Goal: Transaction & Acquisition: Book appointment/travel/reservation

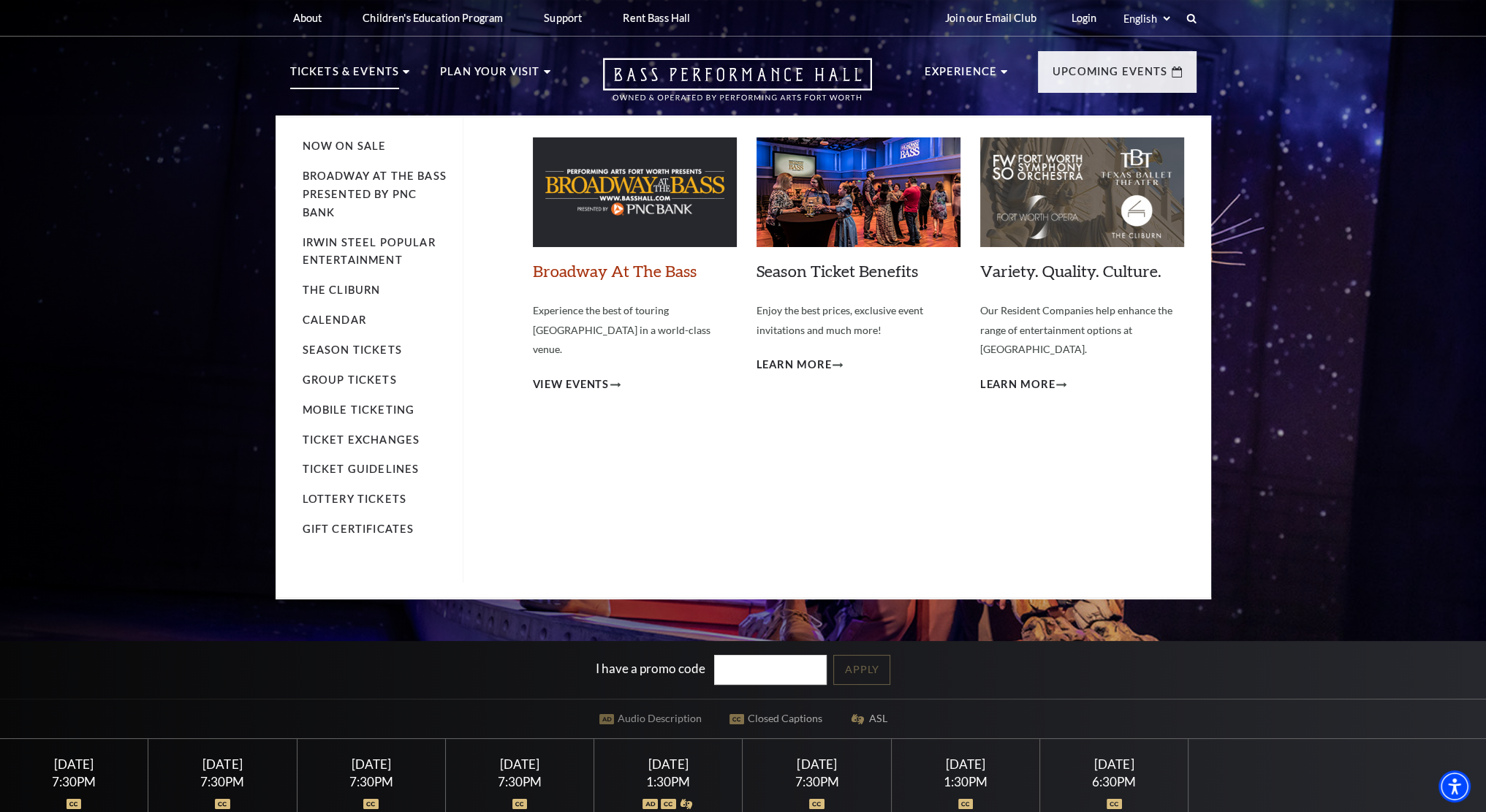
click at [577, 270] on link "Broadway At The Bass" at bounding box center [615, 271] width 164 height 19
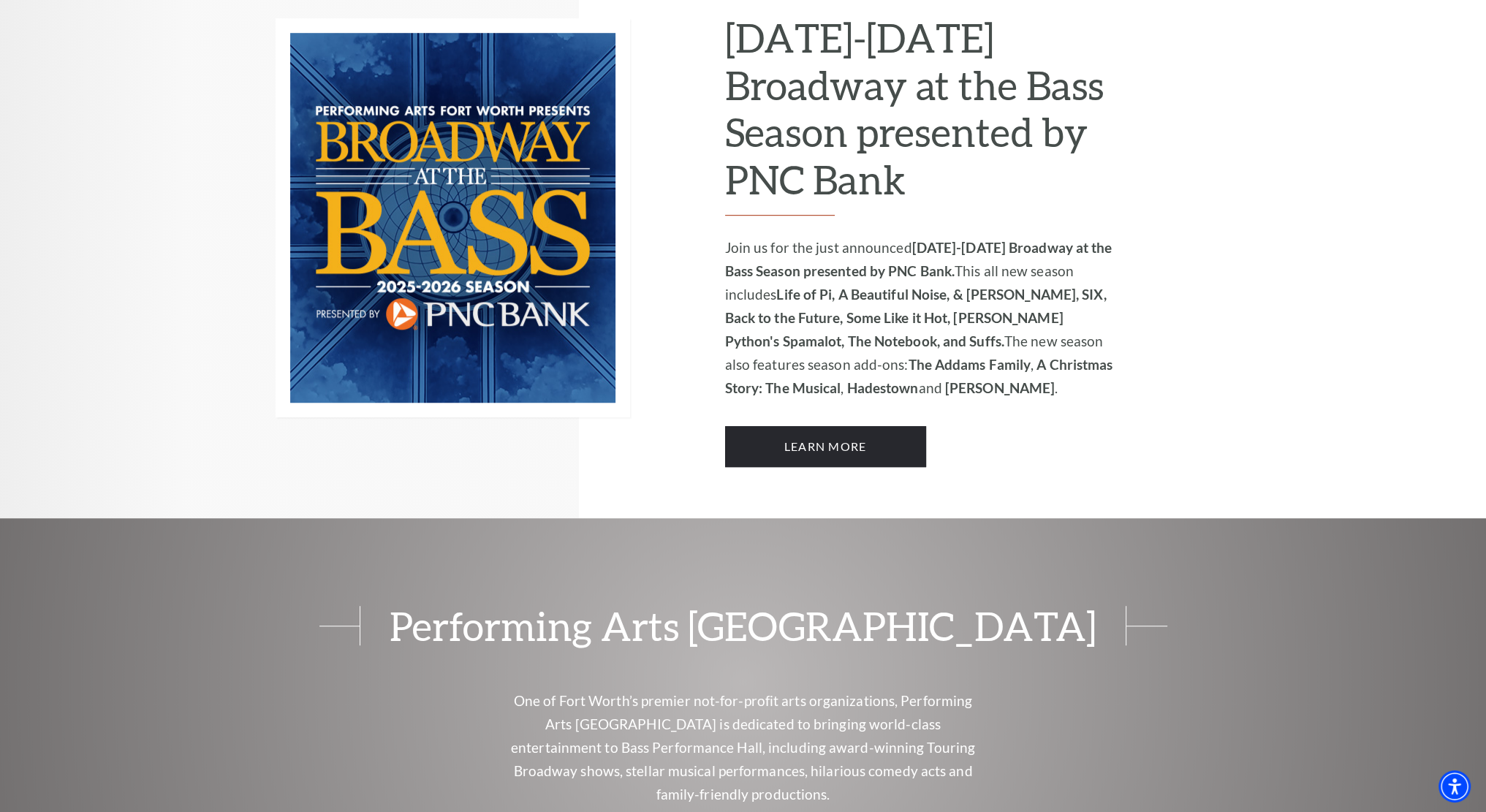
scroll to position [928, 0]
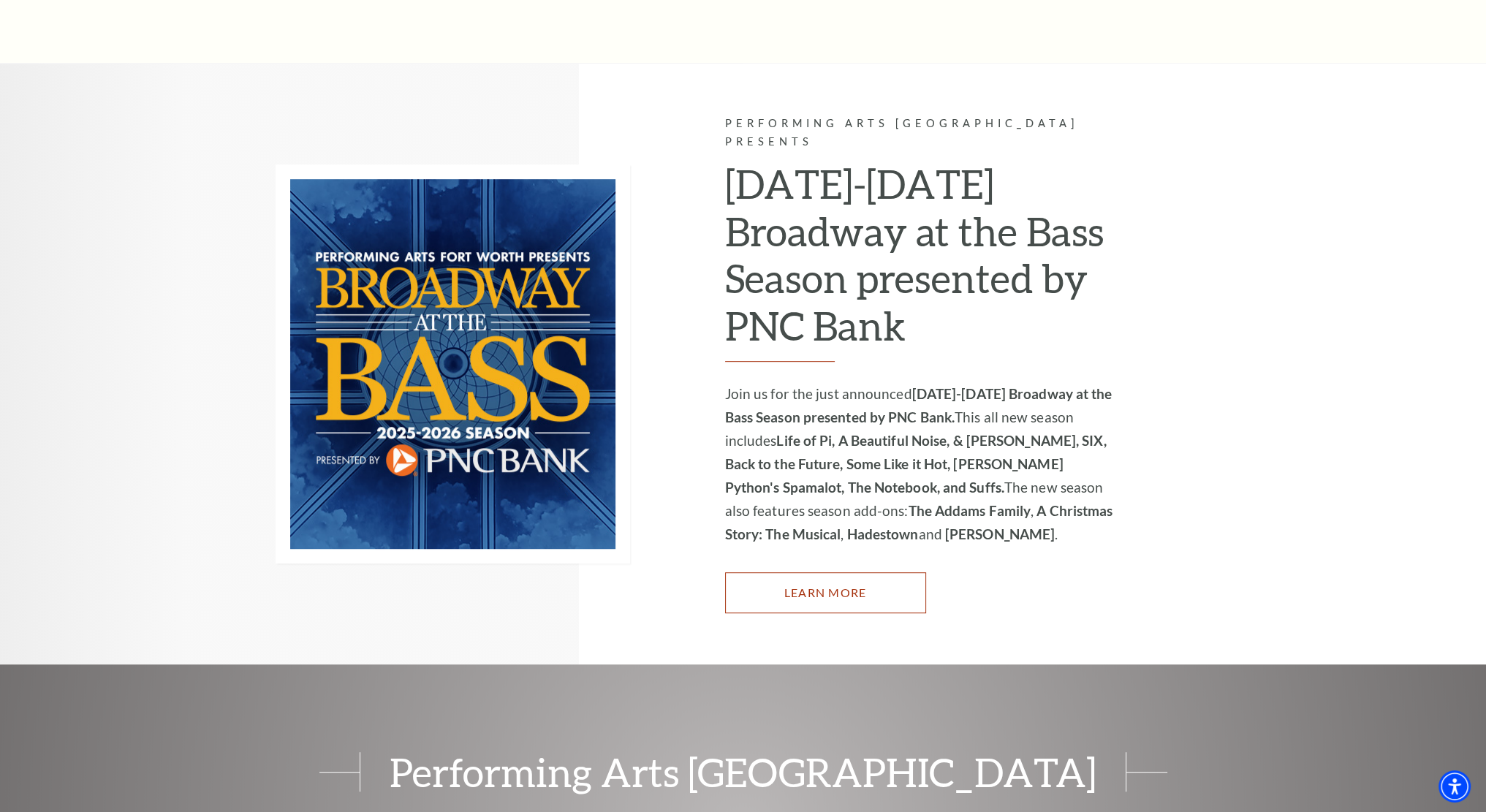
click at [849, 572] on link "Learn More" at bounding box center [825, 592] width 201 height 41
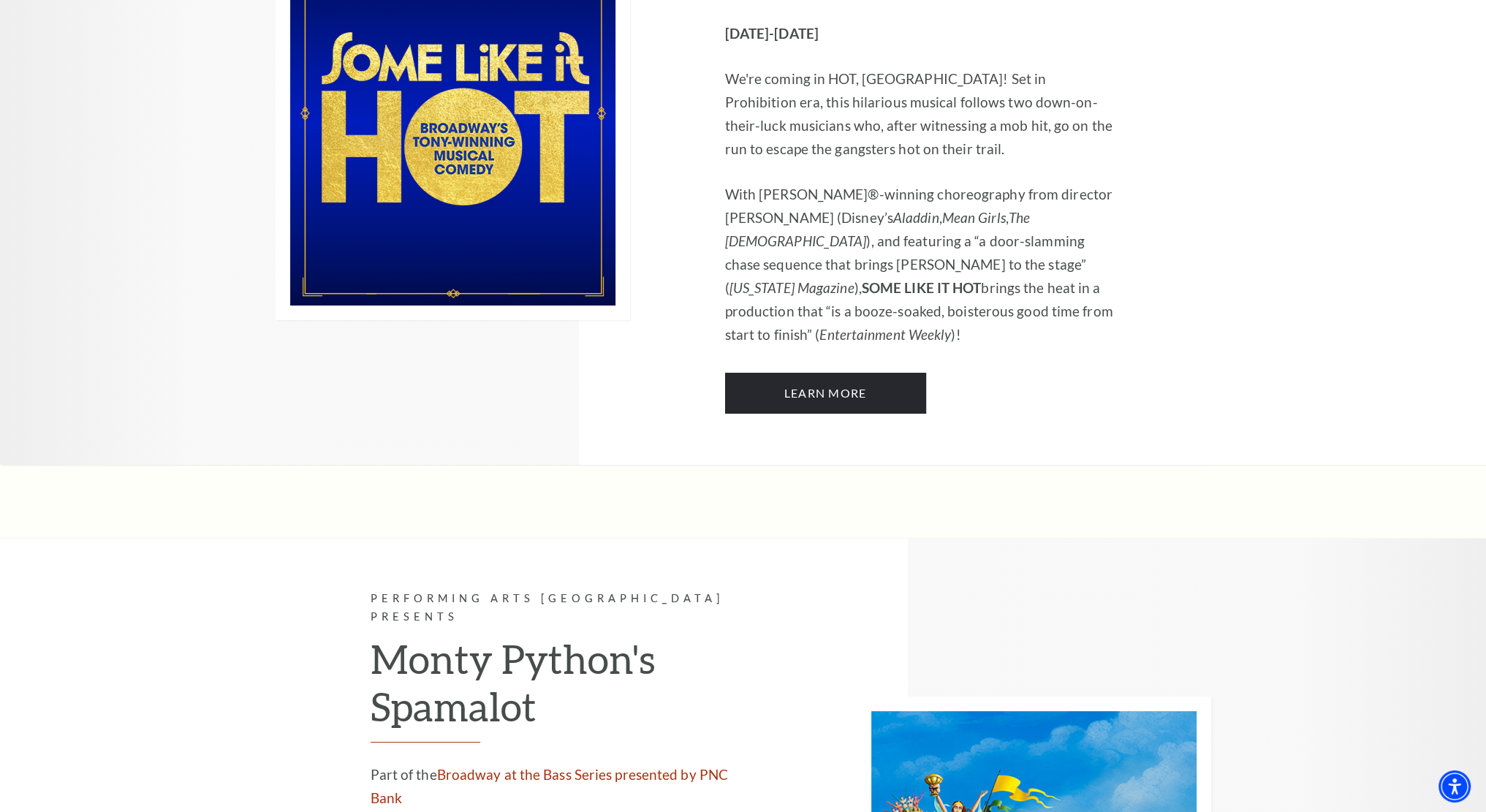
scroll to position [7335, 0]
